Goal: Find contact information: Find contact information

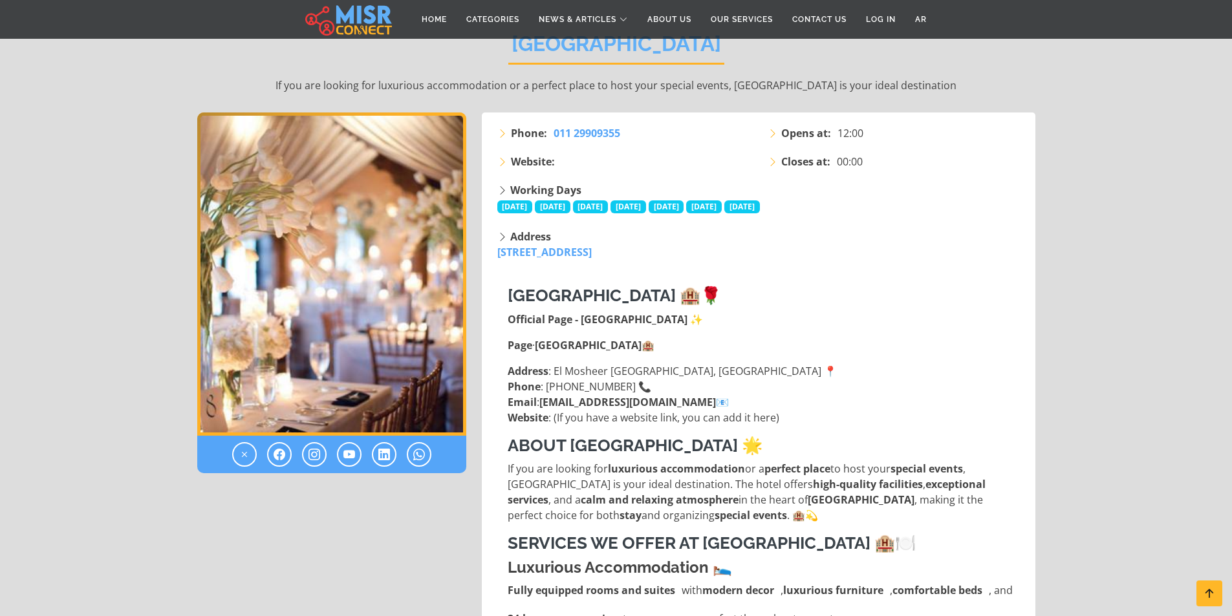
scroll to position [234, 0]
click at [607, 303] on strong "[GEOGRAPHIC_DATA] 🏨🌹" at bounding box center [614, 295] width 213 height 19
type textarea "*****"
click at [607, 303] on strong "[GEOGRAPHIC_DATA] 🏨🌹" at bounding box center [614, 295] width 213 height 19
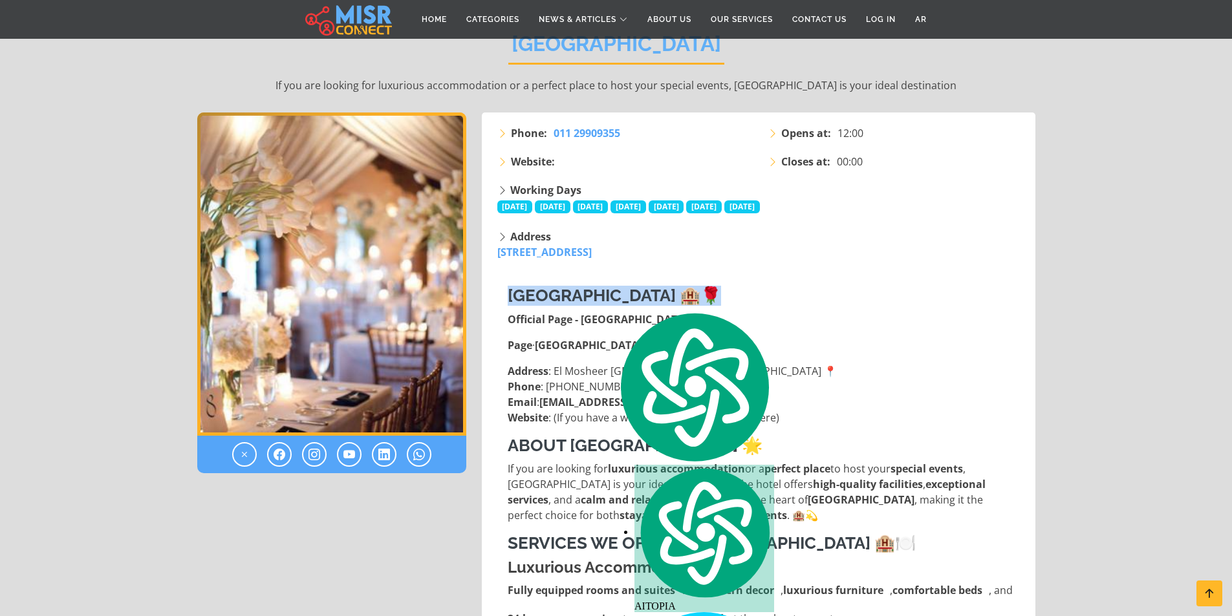
click at [607, 303] on strong "[GEOGRAPHIC_DATA] 🏨🌹" at bounding box center [614, 295] width 213 height 19
click at [521, 286] on strong "[GEOGRAPHIC_DATA] 🏨🌹" at bounding box center [614, 295] width 213 height 19
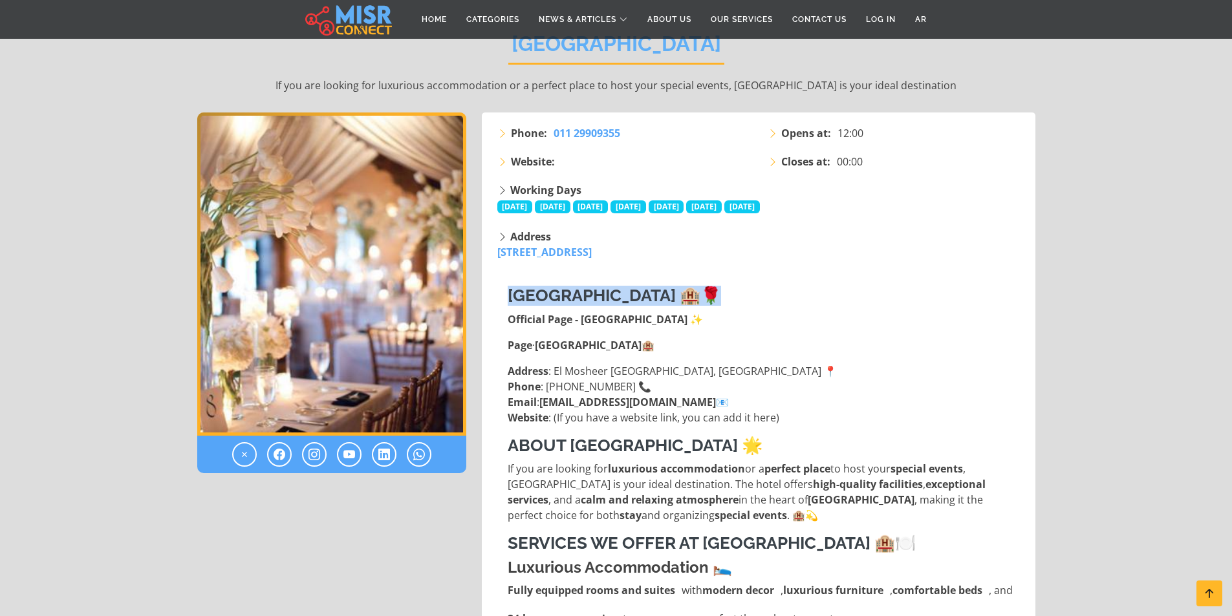
drag, startPoint x: 504, startPoint y: 291, endPoint x: 705, endPoint y: 290, distance: 201.1
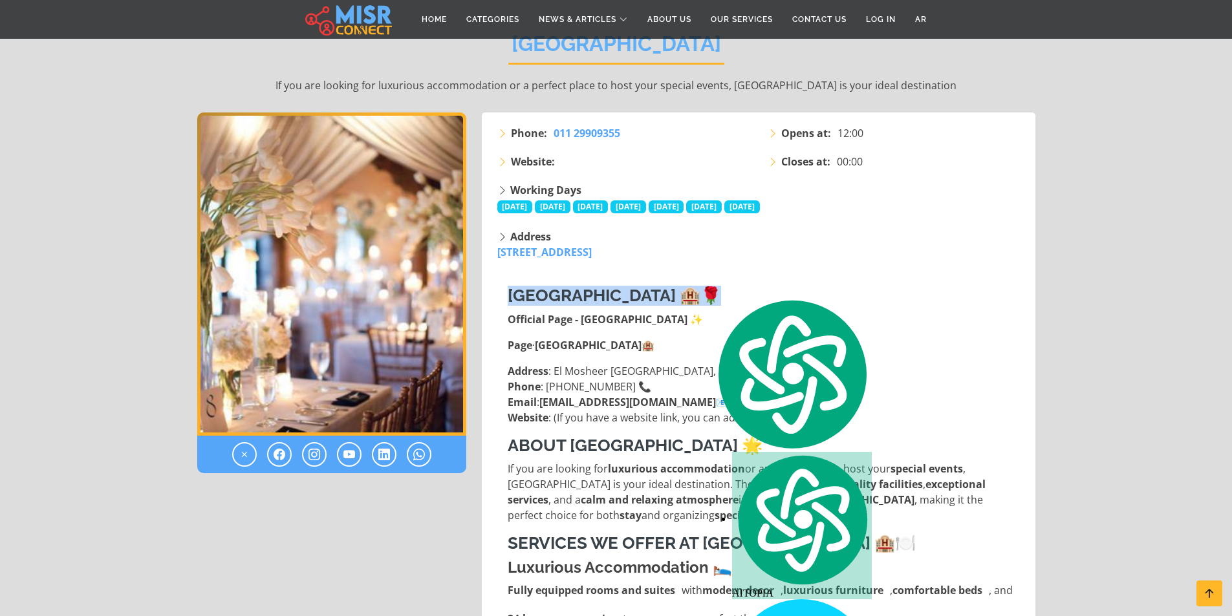
copy strong "[GEOGRAPHIC_DATA]"
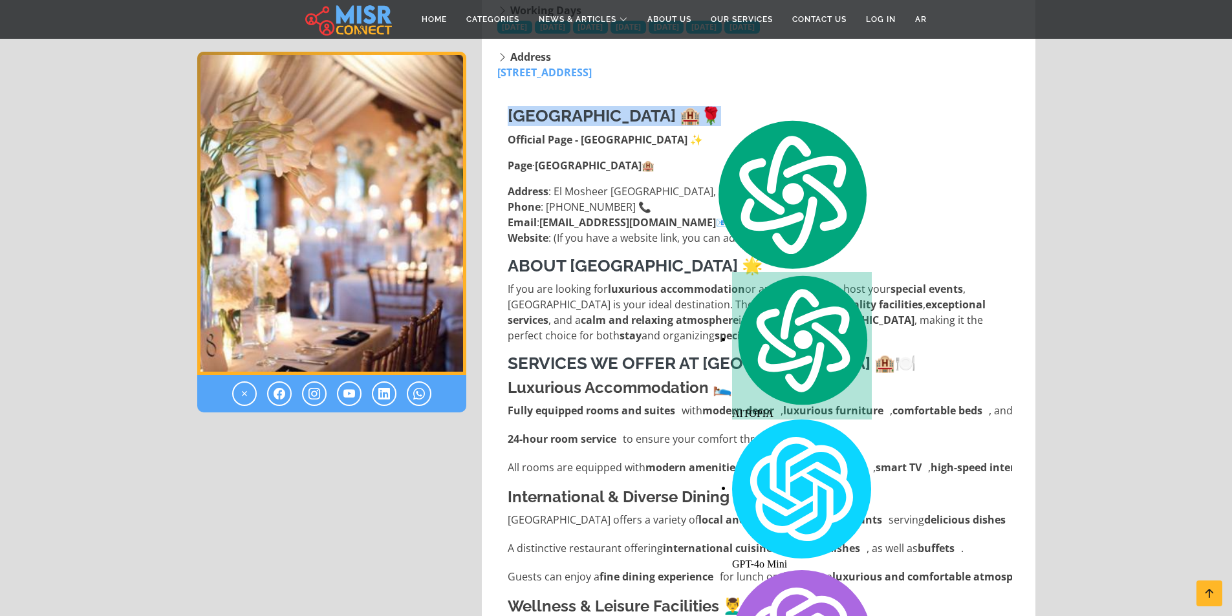
scroll to position [0, 0]
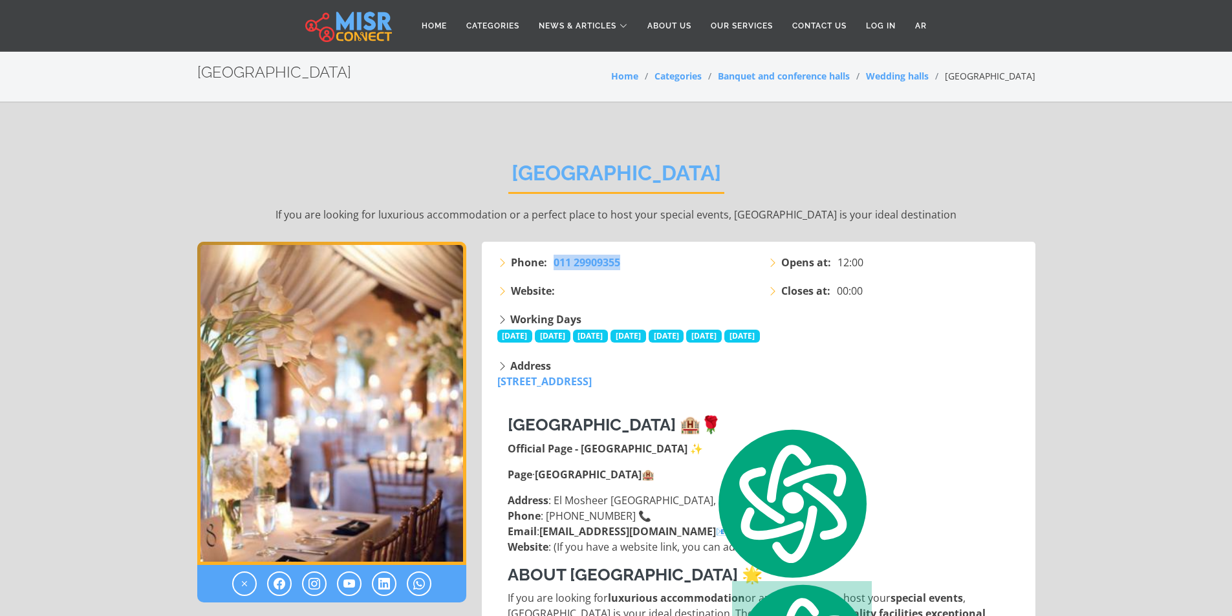
drag, startPoint x: 643, startPoint y: 263, endPoint x: 552, endPoint y: 260, distance: 91.9
click at [552, 260] on li "Phone: [PHONE_NUMBER]" at bounding box center [624, 263] width 255 height 16
copy span "011 29909355"
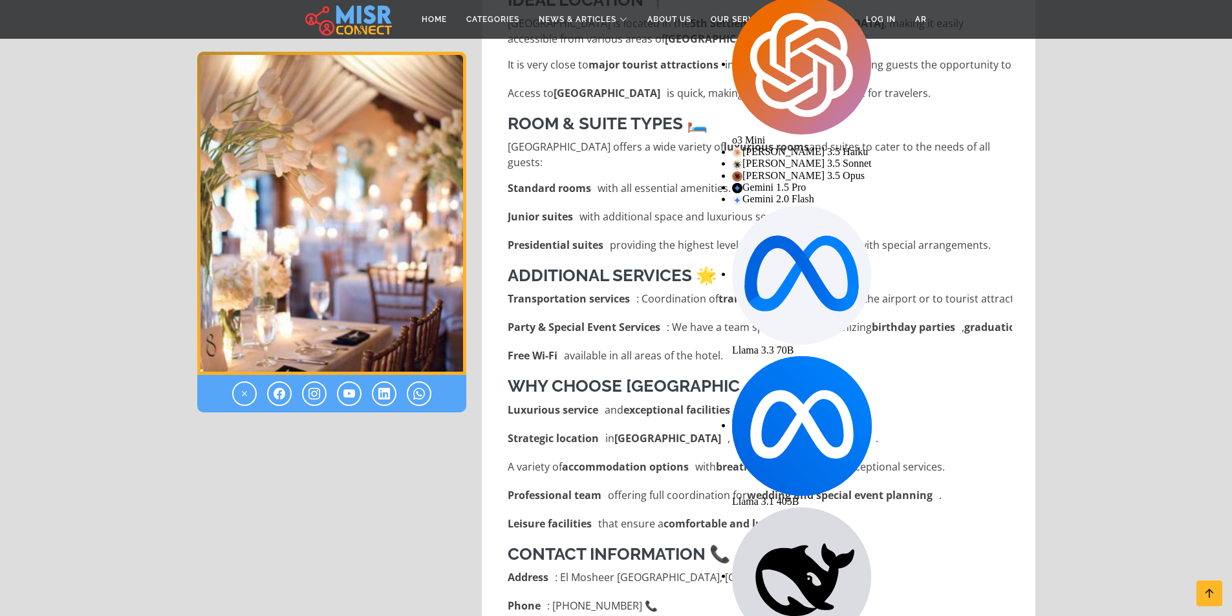
scroll to position [1358, 0]
